Goal: Find specific fact: Find specific fact

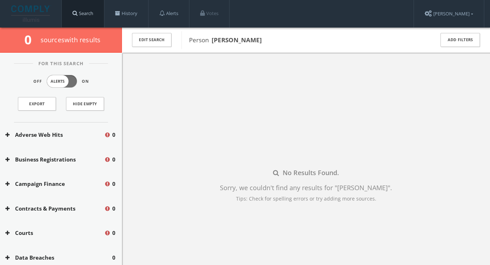
click at [81, 12] on link "Search" at bounding box center [83, 13] width 42 height 27
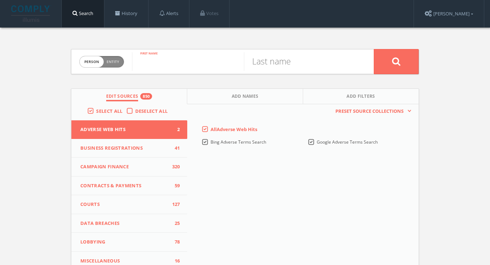
click at [157, 59] on input "text" at bounding box center [188, 61] width 112 height 19
type input "[PERSON_NAME]"
type input "["
type input "[PERSON_NAME]"
click at [202, 97] on button "Add Names" at bounding box center [245, 96] width 116 height 15
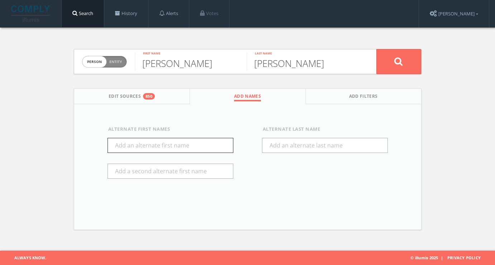
click at [190, 146] on input "text" at bounding box center [171, 145] width 126 height 15
type input "[PERSON_NAME]"
drag, startPoint x: 190, startPoint y: 146, endPoint x: 413, endPoint y: 55, distance: 240.9
click at [413, 55] on button at bounding box center [398, 61] width 45 height 25
